Goal: Information Seeking & Learning: Learn about a topic

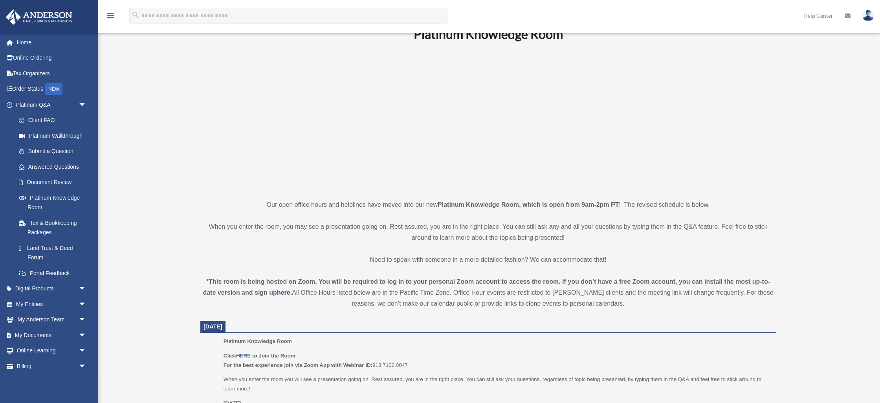
scroll to position [50, 0]
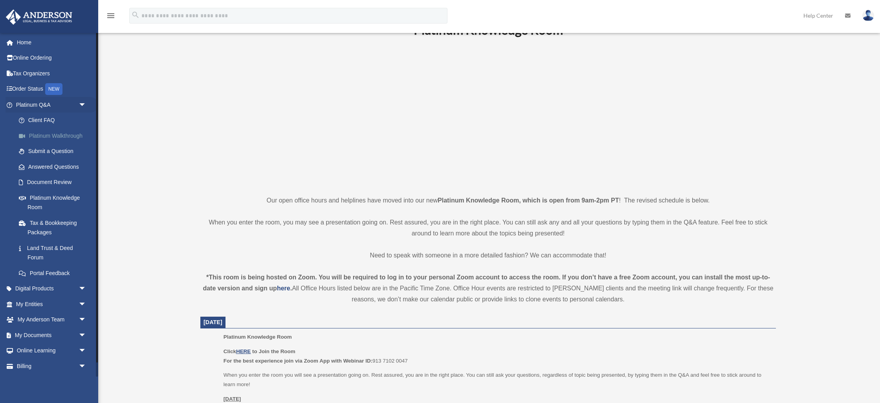
click at [55, 138] on link "Platinum Walkthrough" at bounding box center [54, 136] width 87 height 16
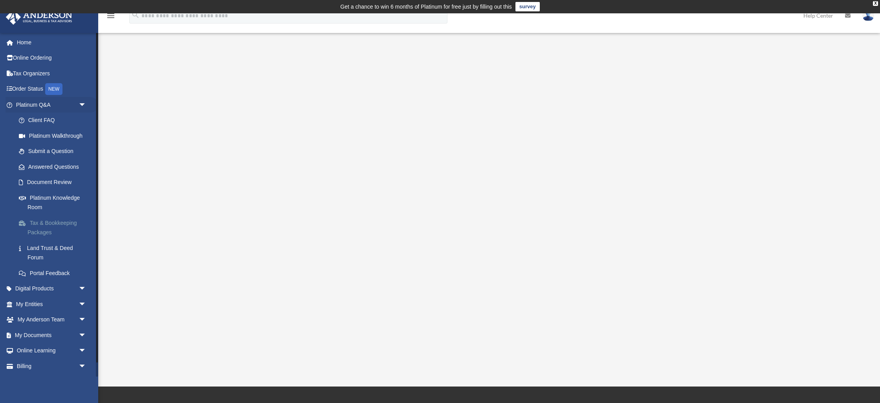
click at [41, 225] on link "Tax & Bookkeeping Packages" at bounding box center [54, 227] width 87 height 25
click at [40, 223] on link "Tax & Bookkeeping Packages" at bounding box center [54, 227] width 87 height 25
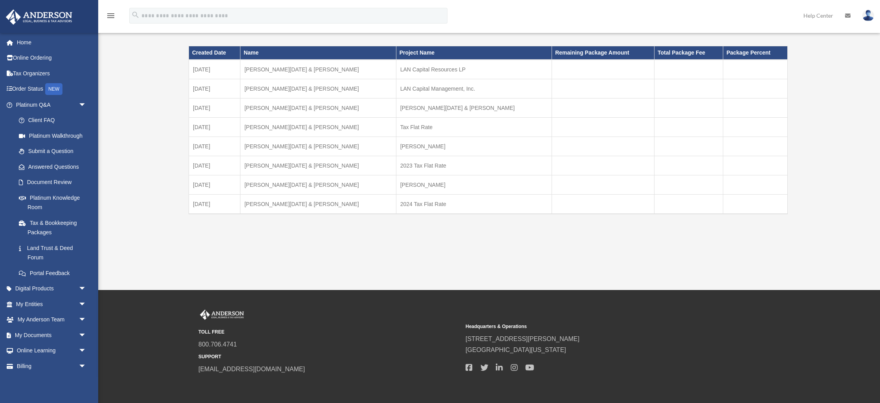
scroll to position [51, 0]
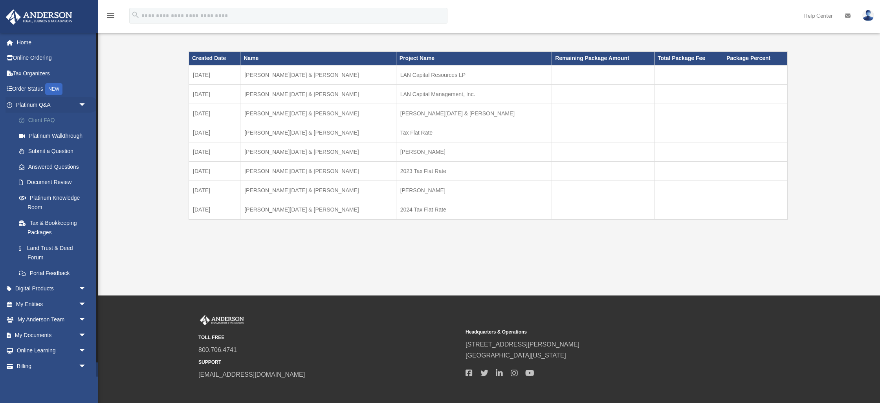
click at [39, 121] on link "Client FAQ" at bounding box center [54, 121] width 87 height 16
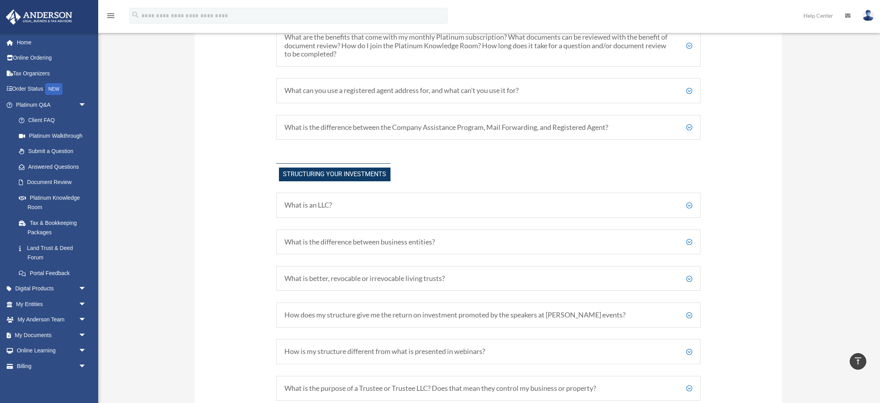
scroll to position [335, 0]
click at [686, 238] on h5 "What is the difference between business entities?" at bounding box center [488, 240] width 408 height 9
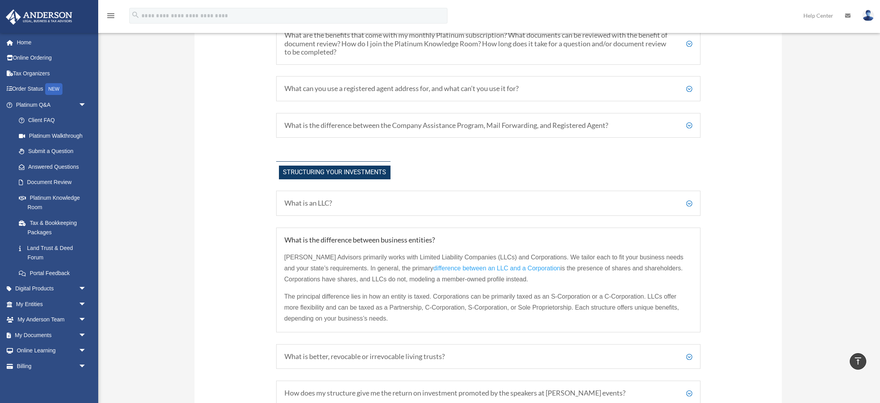
click at [687, 203] on h5 "What is an LLC?" at bounding box center [488, 203] width 408 height 9
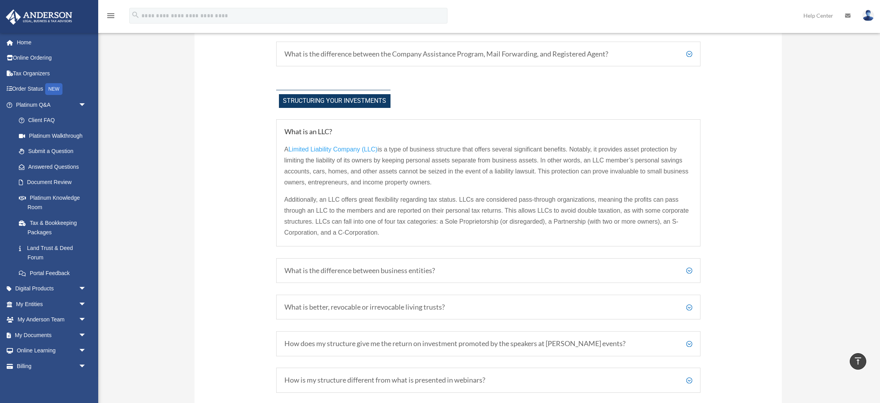
scroll to position [407, 0]
click at [693, 303] on div "What is better, revocable or irrevocable living trusts? Revocable trusts allow …" at bounding box center [488, 307] width 424 height 25
click at [686, 307] on h5 "What is better, revocable or irrevocable living trusts?" at bounding box center [488, 307] width 408 height 9
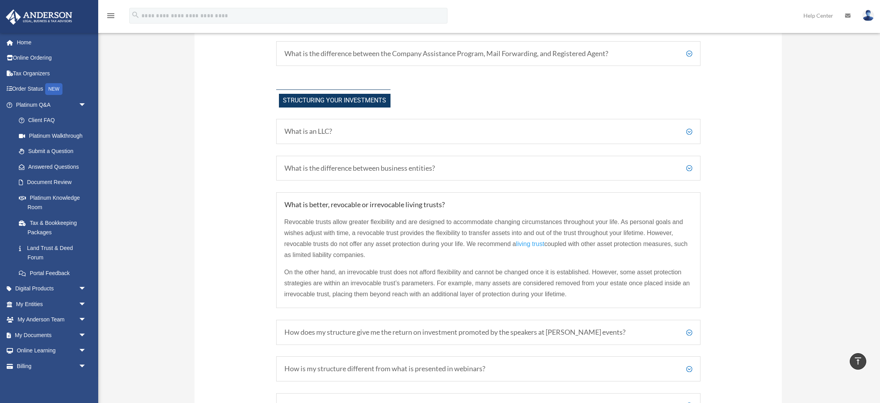
click at [690, 168] on h5 "What is the difference between business entities?" at bounding box center [488, 168] width 408 height 9
